Goal: Task Accomplishment & Management: Use online tool/utility

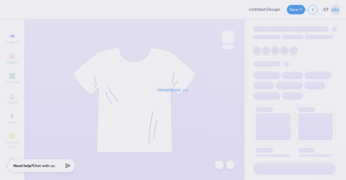
type input "Kappa Sigma GS Parents Weekend Tee"
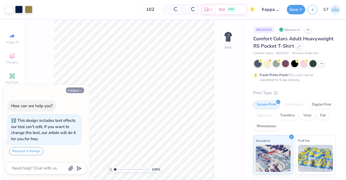
click at [73, 89] on button "Collapse" at bounding box center [75, 90] width 18 height 6
type textarea "x"
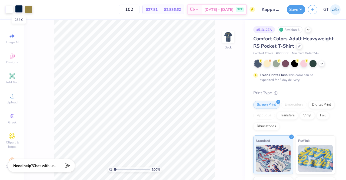
click at [21, 9] on div at bounding box center [19, 9] width 8 height 8
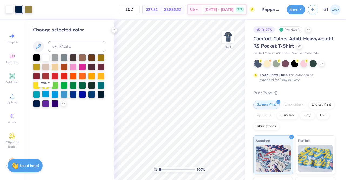
click at [46, 92] on div at bounding box center [45, 93] width 7 height 7
click at [64, 94] on div at bounding box center [64, 93] width 7 height 7
click at [75, 95] on div at bounding box center [73, 93] width 7 height 7
click at [81, 95] on div at bounding box center [82, 93] width 7 height 7
click at [92, 97] on div at bounding box center [91, 93] width 7 height 7
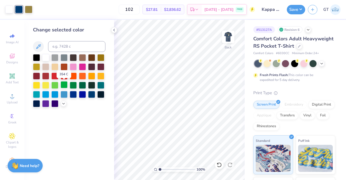
click at [65, 83] on div at bounding box center [64, 84] width 7 height 7
click at [74, 94] on div at bounding box center [73, 93] width 7 height 7
click at [64, 93] on div at bounding box center [64, 93] width 7 height 7
click at [29, 10] on div at bounding box center [29, 9] width 8 height 8
click at [55, 67] on div at bounding box center [54, 66] width 7 height 7
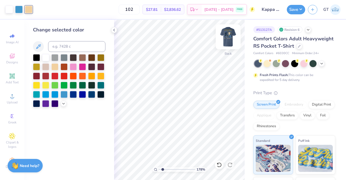
click at [227, 39] on img at bounding box center [228, 37] width 22 height 22
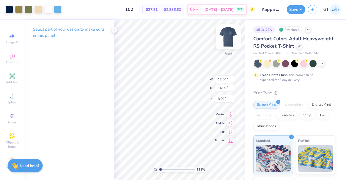
click at [231, 37] on img at bounding box center [228, 37] width 22 height 22
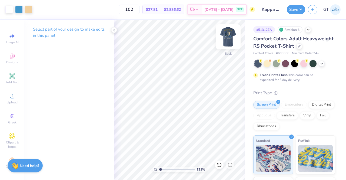
click at [231, 34] on img at bounding box center [228, 37] width 22 height 22
click at [232, 31] on div at bounding box center [228, 36] width 25 height 25
click at [19, 12] on div at bounding box center [19, 9] width 8 height 8
type input "1.20564471475921"
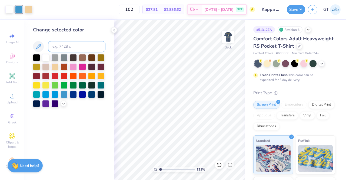
click at [62, 46] on input at bounding box center [76, 46] width 57 height 11
type input "292"
type input "1.20564471475921"
click at [231, 36] on img at bounding box center [228, 37] width 22 height 22
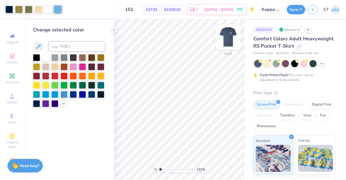
click at [231, 33] on img at bounding box center [228, 37] width 22 height 22
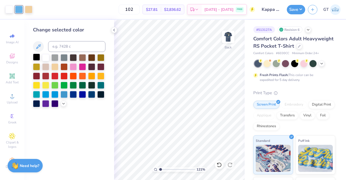
click at [36, 57] on div at bounding box center [36, 57] width 7 height 7
click at [227, 34] on img at bounding box center [228, 37] width 22 height 22
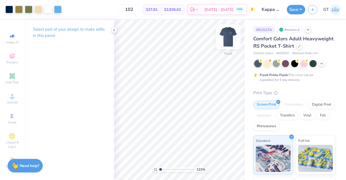
click at [230, 36] on img at bounding box center [228, 37] width 22 height 22
click at [228, 40] on img at bounding box center [228, 37] width 22 height 22
click at [229, 38] on img at bounding box center [228, 36] width 11 height 11
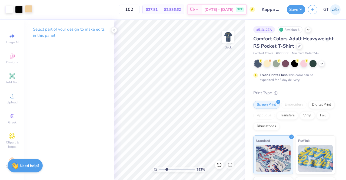
click at [28, 10] on div at bounding box center [29, 9] width 8 height 8
type input "2.81933696954931"
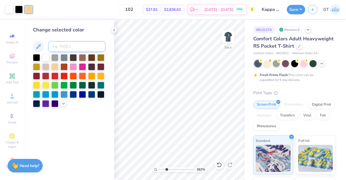
click at [62, 44] on input at bounding box center [76, 46] width 57 height 11
type input "7506"
type input "2.81933696954931"
click at [232, 38] on img at bounding box center [228, 37] width 22 height 22
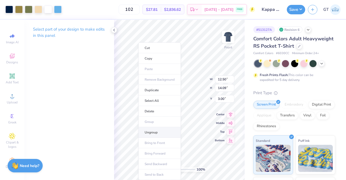
click at [156, 130] on li "Ungroup" at bounding box center [159, 132] width 42 height 11
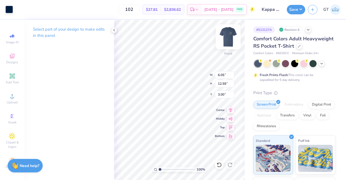
click at [235, 38] on img at bounding box center [228, 37] width 22 height 22
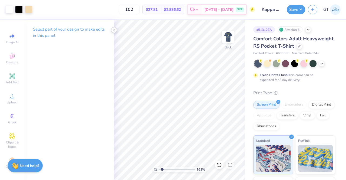
click at [114, 31] on icon at bounding box center [114, 30] width 4 height 4
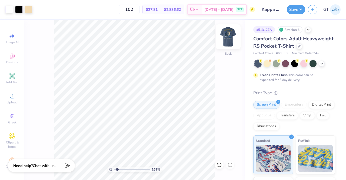
click at [226, 38] on img at bounding box center [228, 37] width 22 height 22
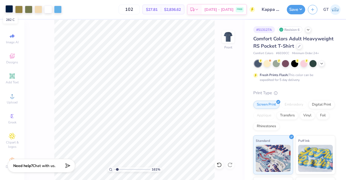
click at [11, 11] on div at bounding box center [9, 9] width 8 height 8
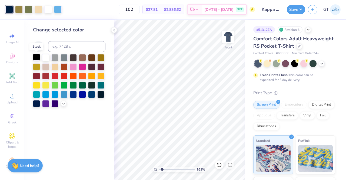
click at [39, 57] on div at bounding box center [36, 57] width 7 height 7
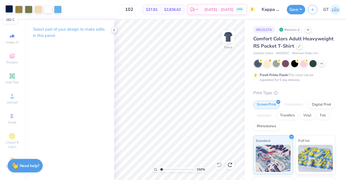
click at [8, 11] on div at bounding box center [9, 9] width 8 height 8
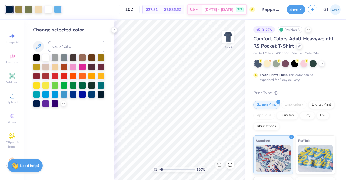
click at [36, 53] on div "Change selected color" at bounding box center [69, 66] width 72 height 81
click at [38, 57] on div at bounding box center [36, 57] width 7 height 7
type input "1.4988724639911"
